Goal: Transaction & Acquisition: Purchase product/service

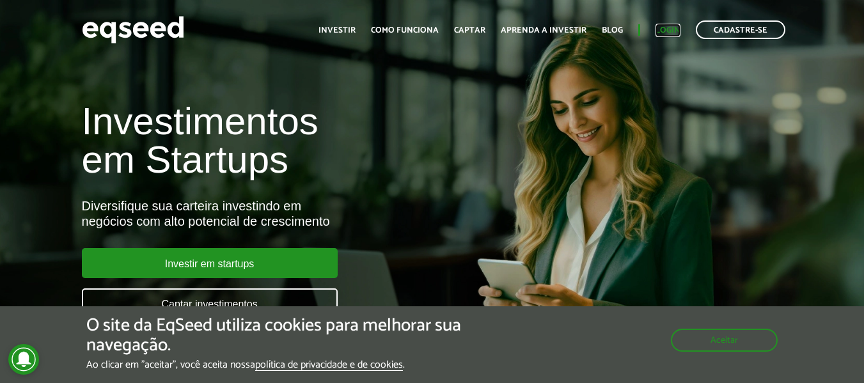
click at [666, 32] on link "Login" at bounding box center [668, 30] width 25 height 8
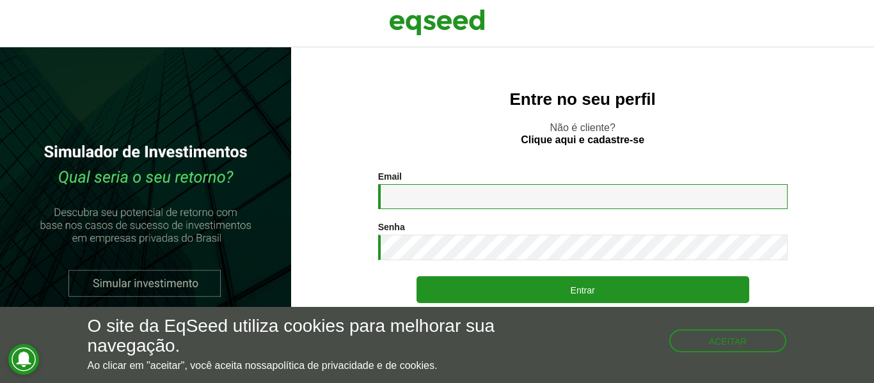
click at [518, 191] on input "Email *" at bounding box center [582, 196] width 409 height 25
type input "**********"
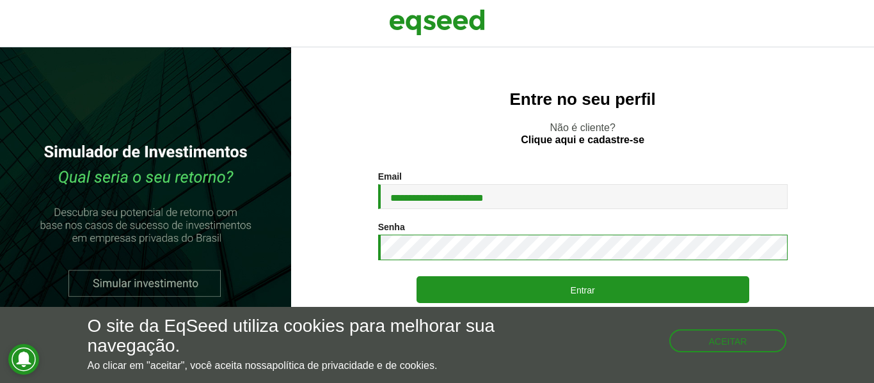
click at [416, 276] on button "Entrar" at bounding box center [582, 289] width 333 height 27
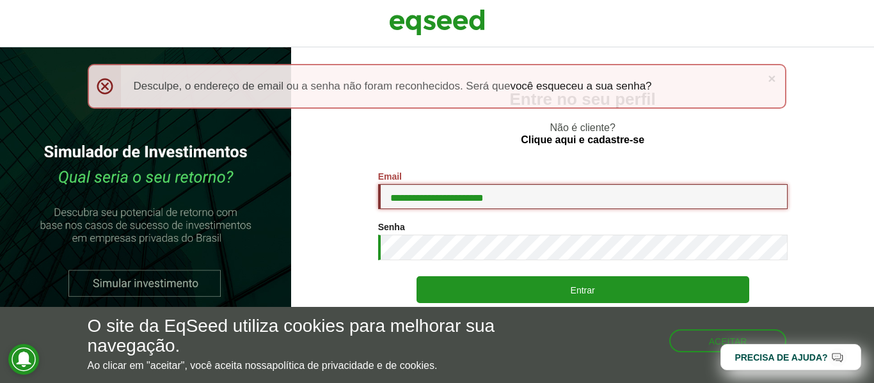
click at [484, 196] on input "**********" at bounding box center [582, 196] width 409 height 25
type input "**********"
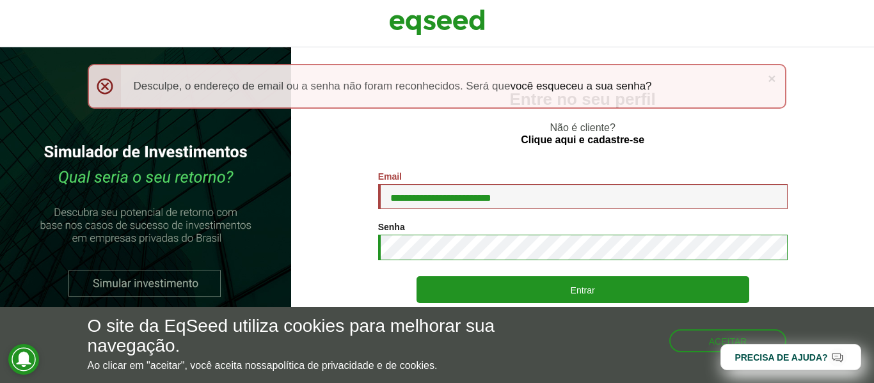
click at [416, 276] on button "Entrar" at bounding box center [582, 289] width 333 height 27
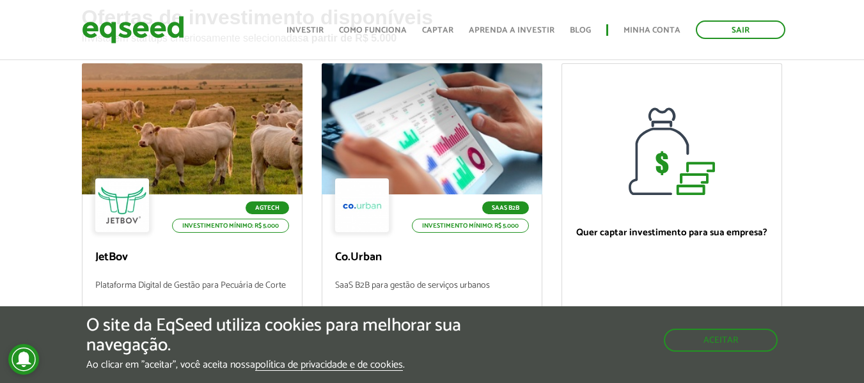
scroll to position [256, 0]
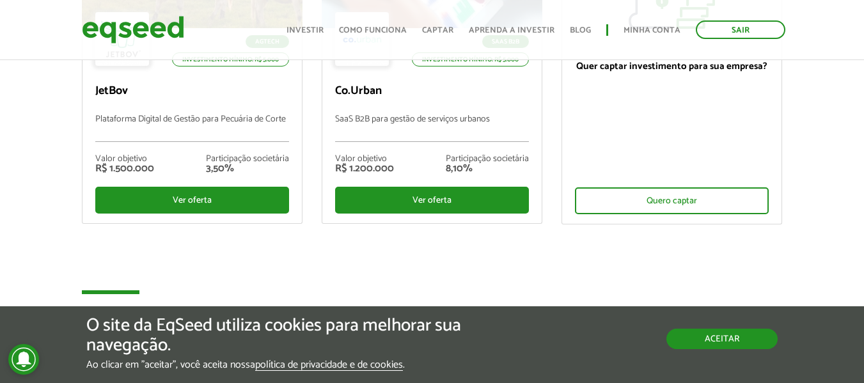
click at [709, 333] on button "Aceitar" at bounding box center [721, 339] width 111 height 20
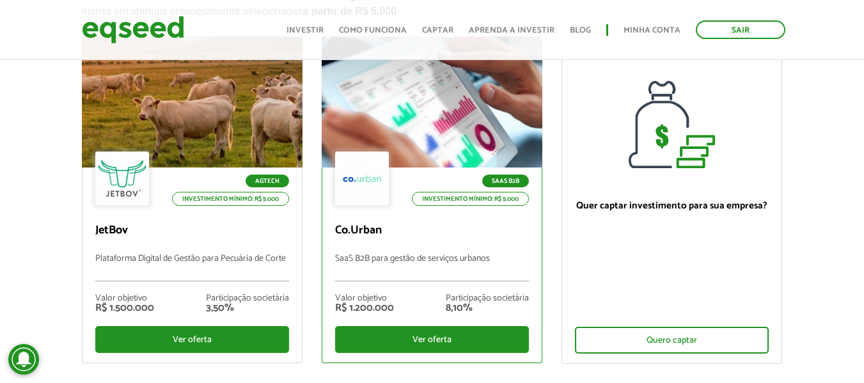
scroll to position [192, 0]
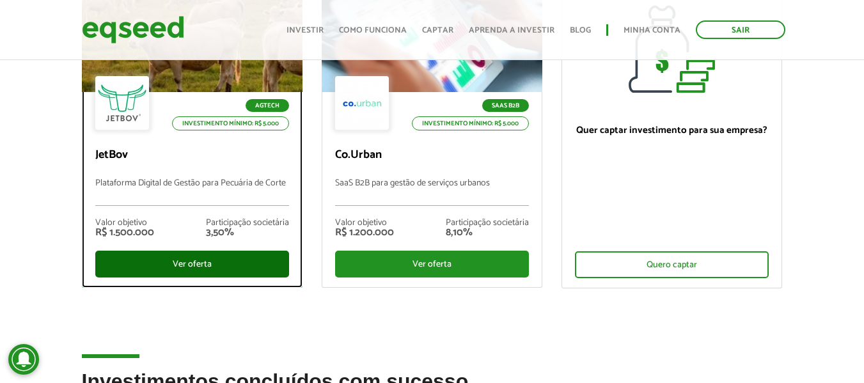
click at [234, 265] on div "Ver oferta" at bounding box center [192, 264] width 194 height 27
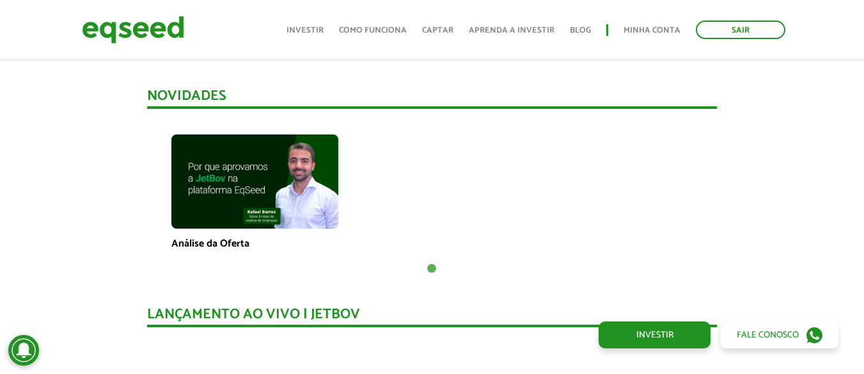
scroll to position [895, 0]
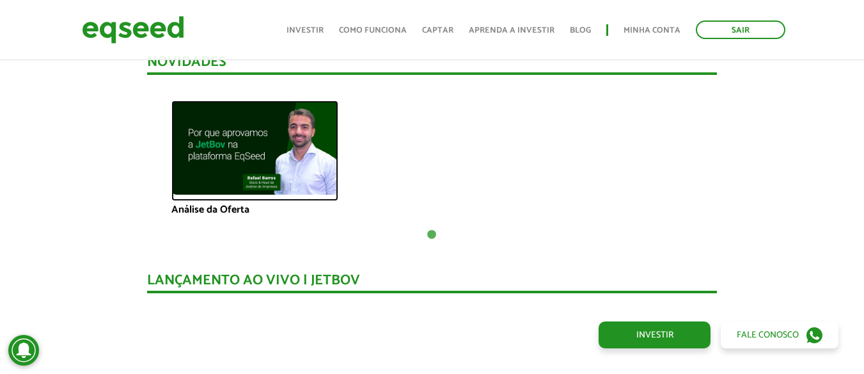
click at [280, 154] on img at bounding box center [254, 147] width 167 height 94
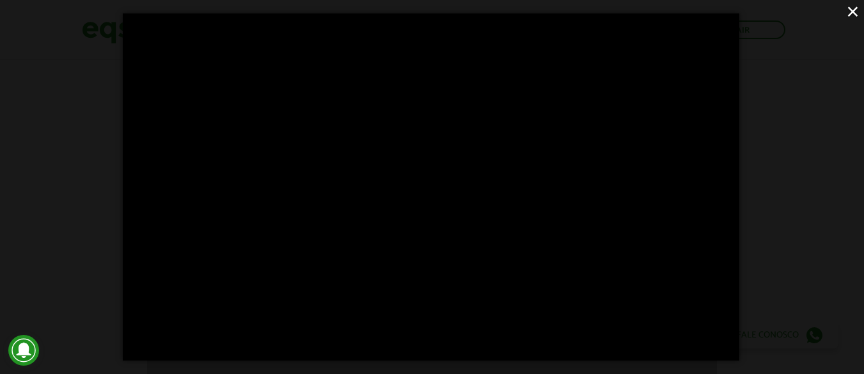
scroll to position [1279, 0]
click at [850, 12] on button "×" at bounding box center [853, 11] width 22 height 22
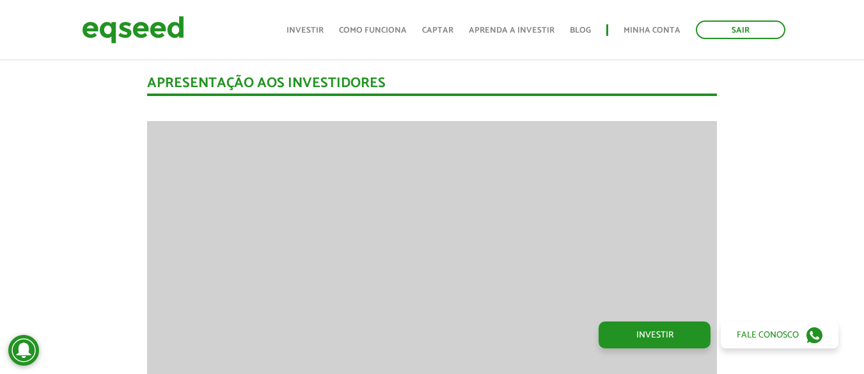
scroll to position [1535, 0]
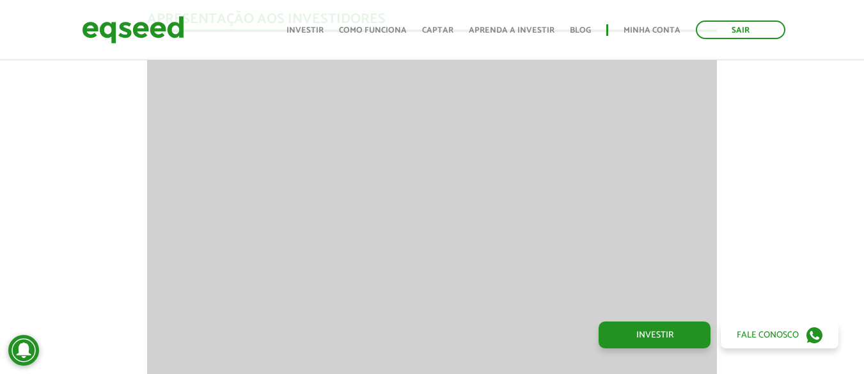
drag, startPoint x: 339, startPoint y: 29, endPoint x: 351, endPoint y: 12, distance: 21.1
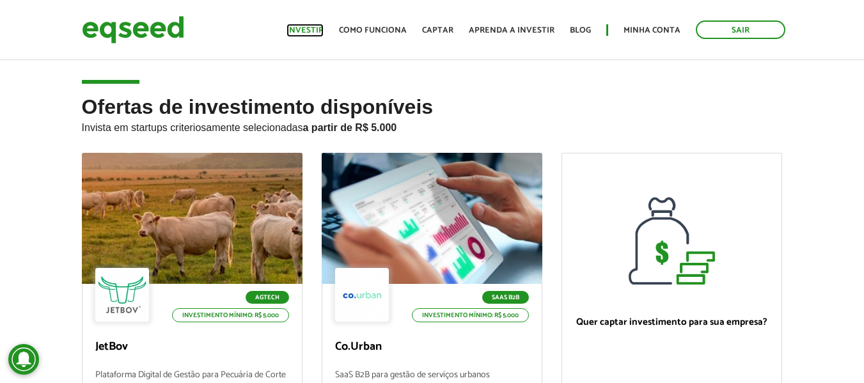
click at [295, 29] on link "Investir" at bounding box center [305, 30] width 37 height 8
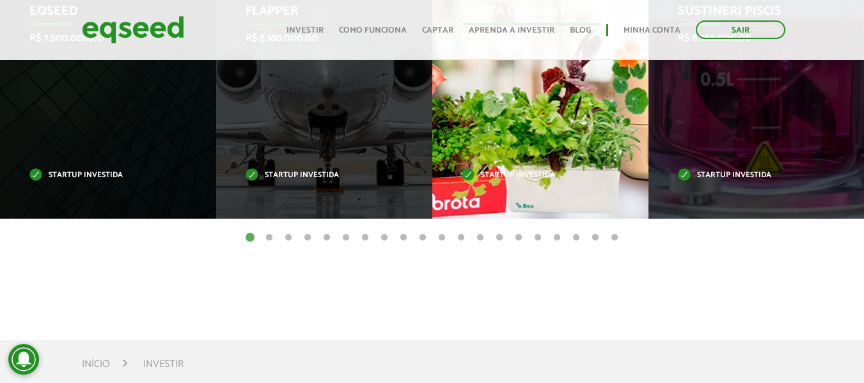
scroll to position [576, 0]
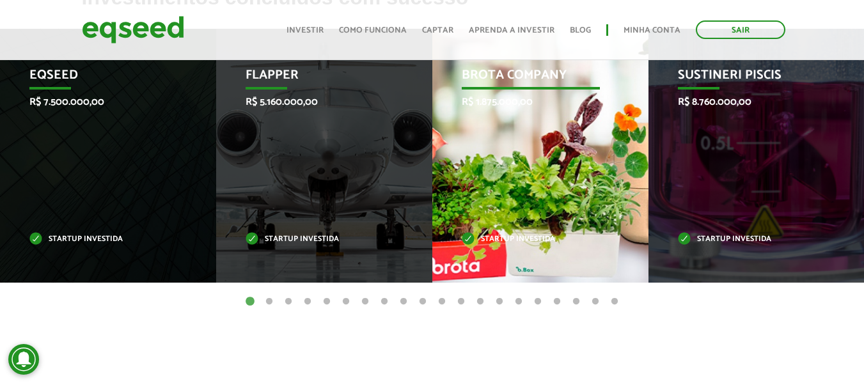
click at [554, 167] on div "Brota Company R$ 1.875.000,00 Startup investida" at bounding box center [530, 156] width 197 height 254
click at [552, 97] on p "R$ 1.875.000,00" at bounding box center [531, 102] width 138 height 12
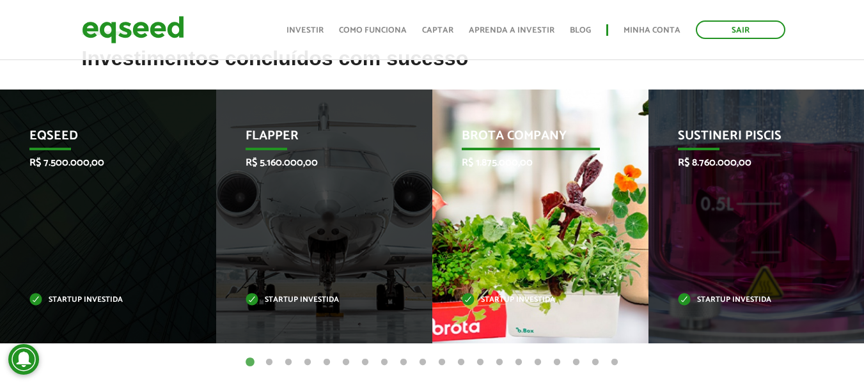
scroll to position [512, 0]
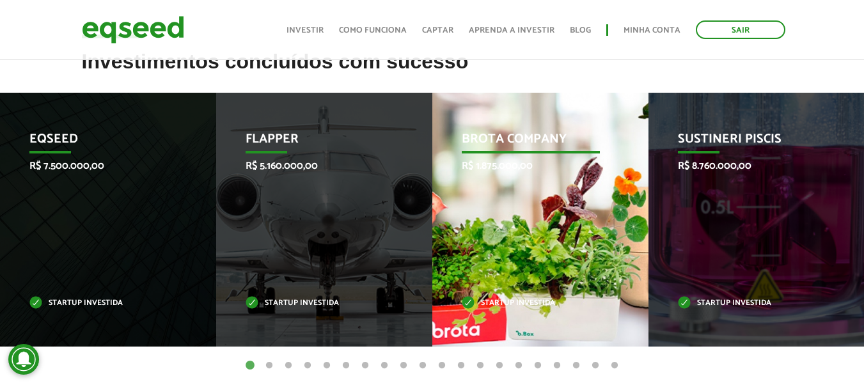
click at [555, 139] on p "Brota Company" at bounding box center [531, 143] width 138 height 22
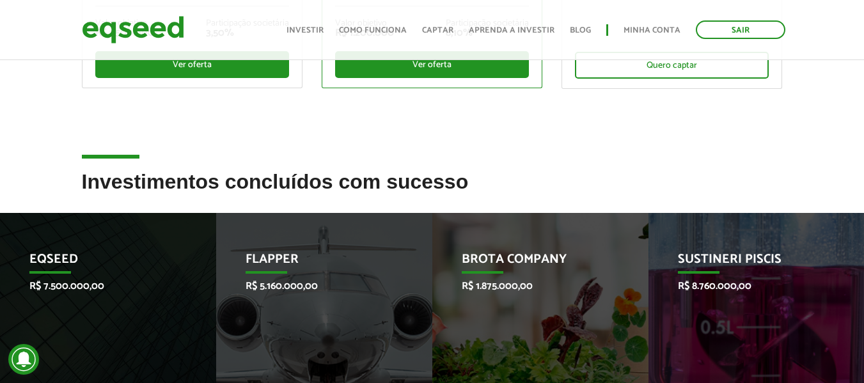
scroll to position [320, 0]
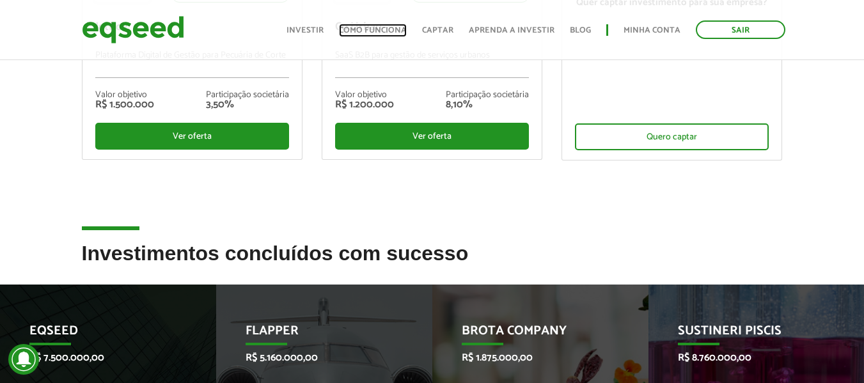
click at [400, 29] on link "Como funciona" at bounding box center [373, 30] width 68 height 8
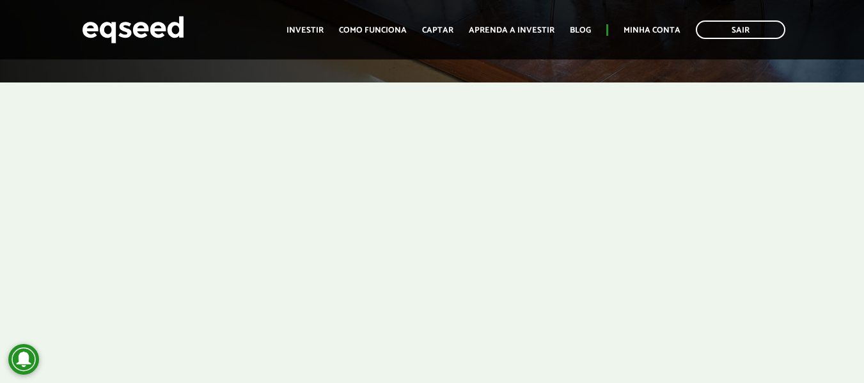
scroll to position [192, 0]
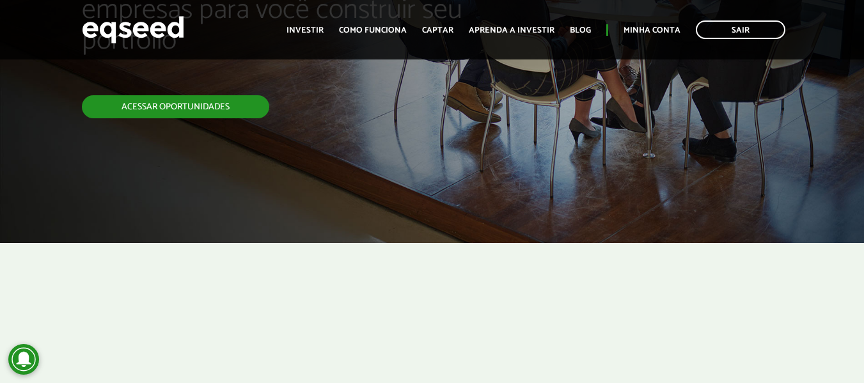
click at [232, 113] on link "Acessar oportunidades" at bounding box center [175, 106] width 187 height 23
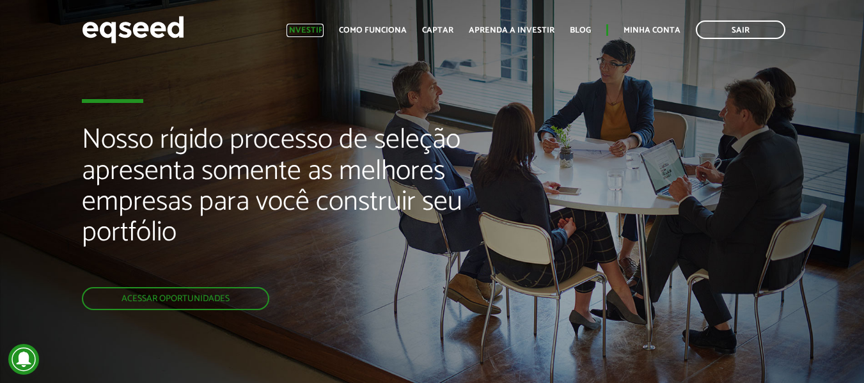
click at [322, 28] on link "Investir" at bounding box center [305, 30] width 37 height 8
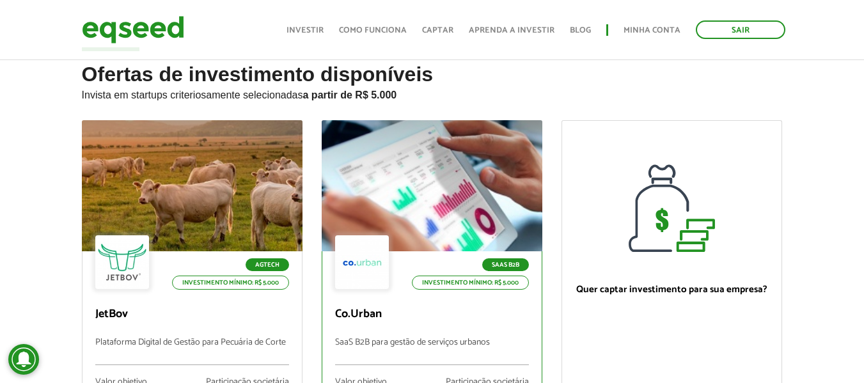
scroll to position [64, 0]
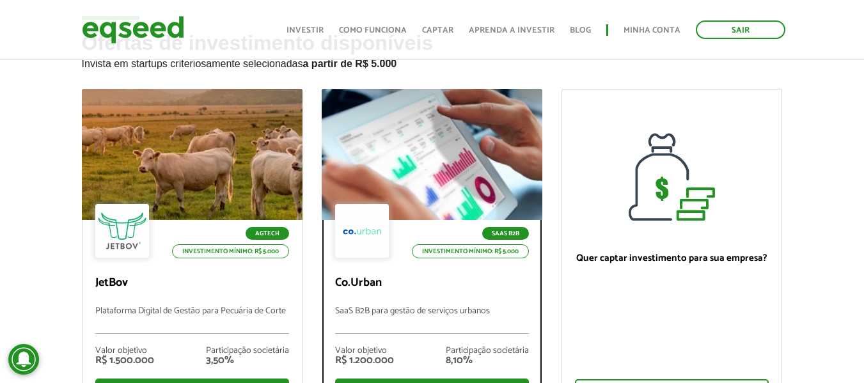
click at [443, 166] on div at bounding box center [431, 154] width 265 height 157
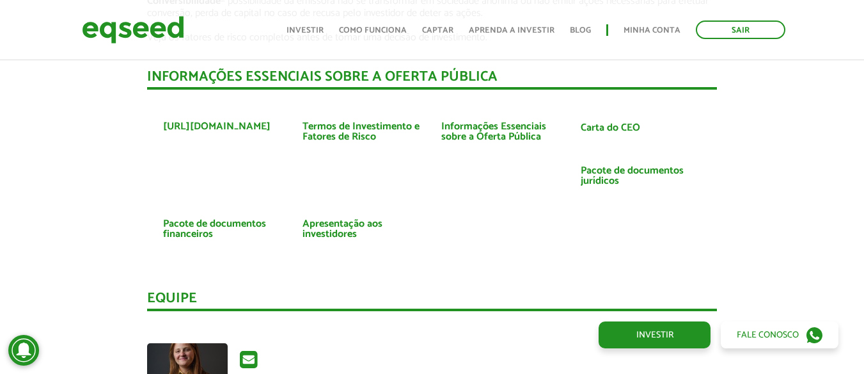
scroll to position [2495, 0]
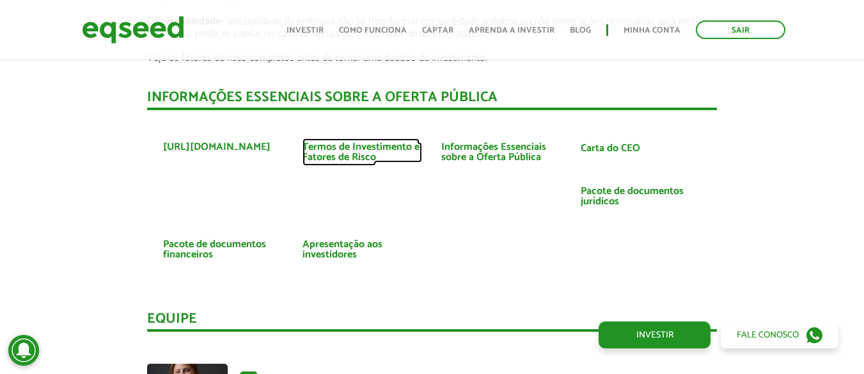
click at [351, 156] on link "Termos de Investimento e Fatores de Risco" at bounding box center [363, 152] width 120 height 20
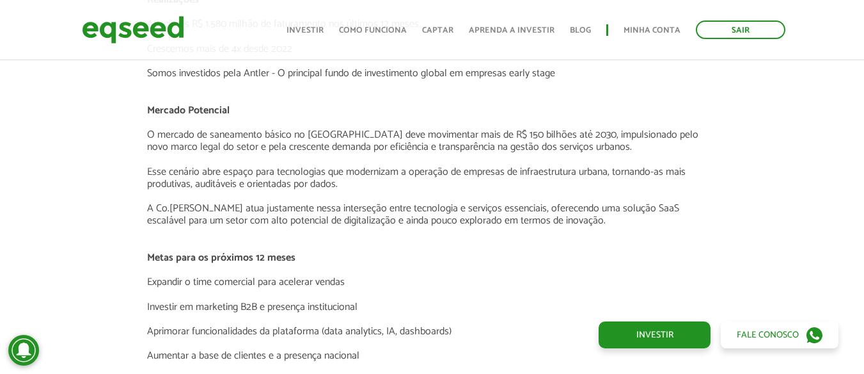
scroll to position [1855, 0]
